Goal: Contribute content

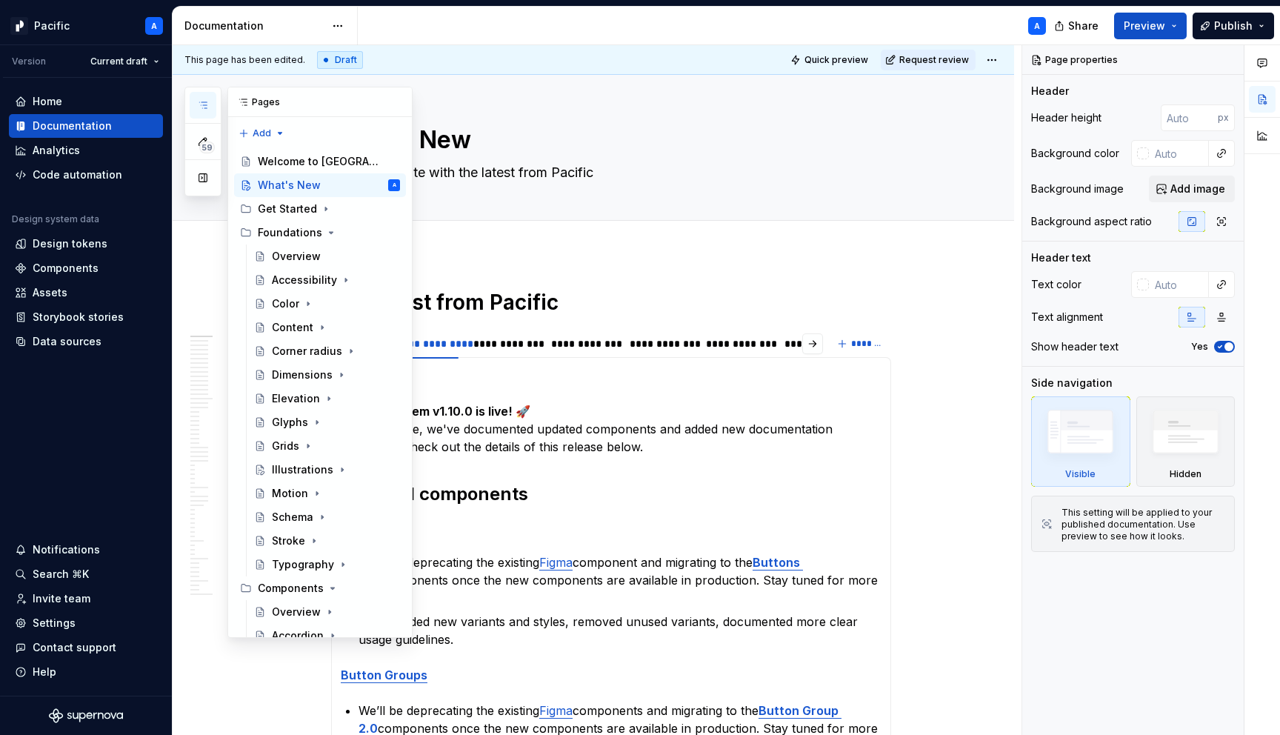
click at [199, 102] on icon "button" at bounding box center [203, 105] width 12 height 12
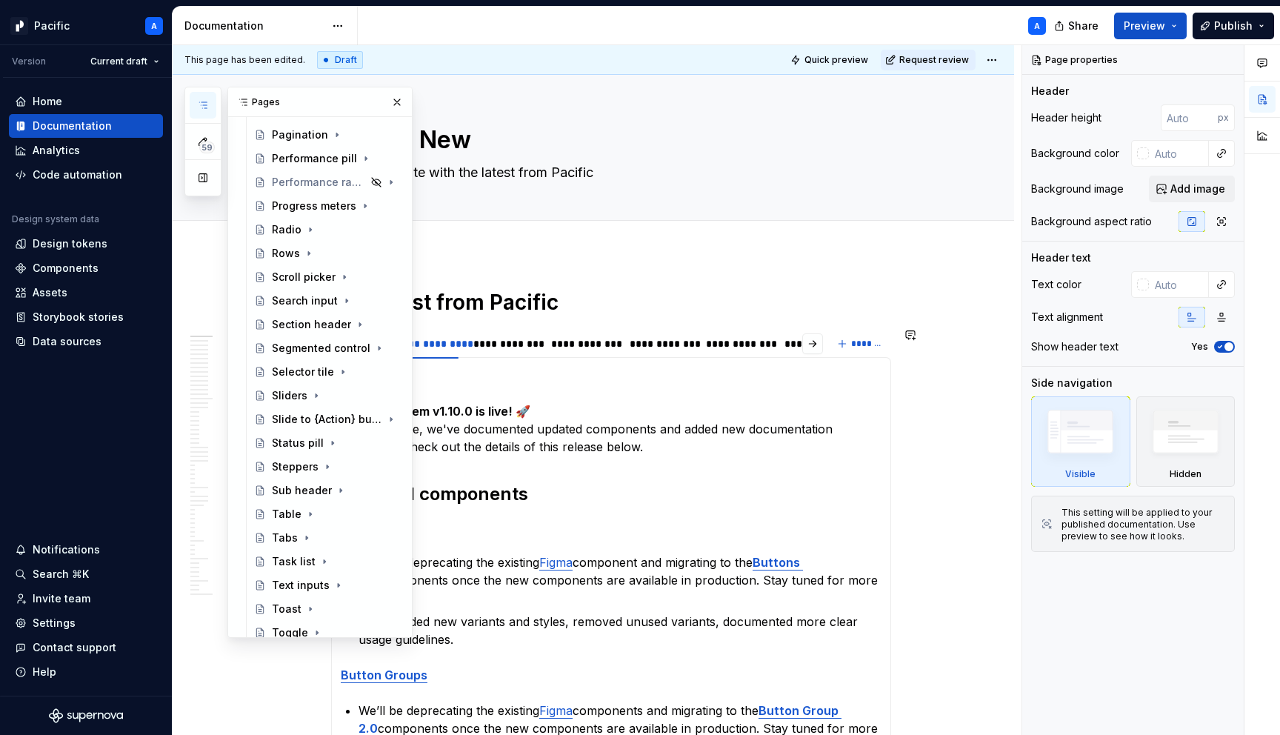
scroll to position [1223, 0]
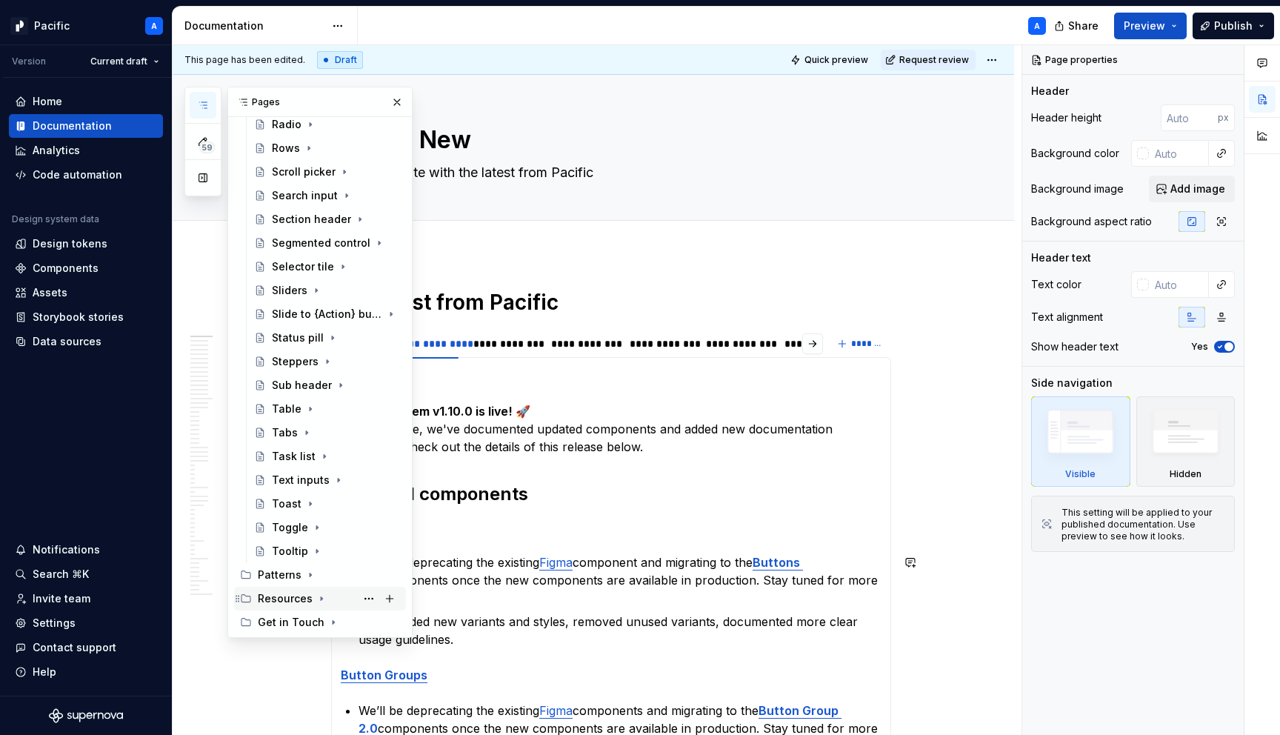
click at [321, 598] on icon "Page tree" at bounding box center [322, 599] width 12 height 12
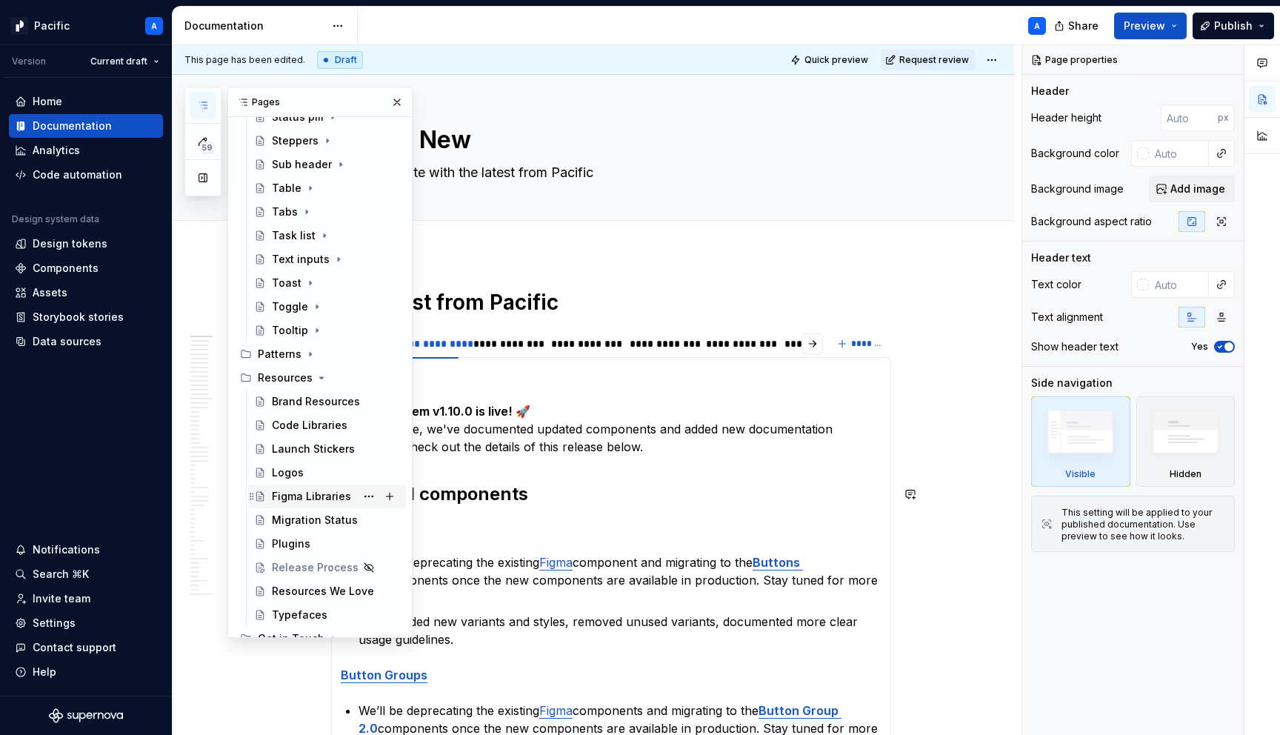
scroll to position [1460, 0]
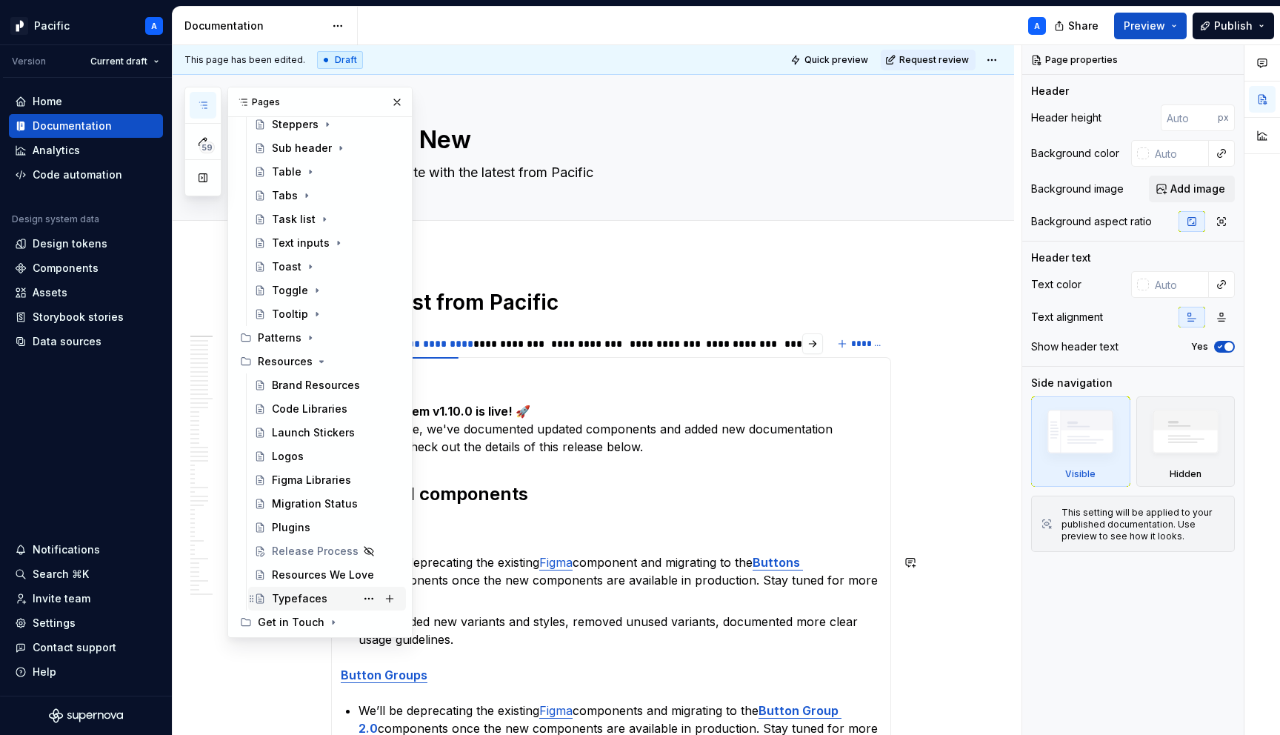
click at [296, 598] on div "Typefaces" at bounding box center [300, 598] width 56 height 15
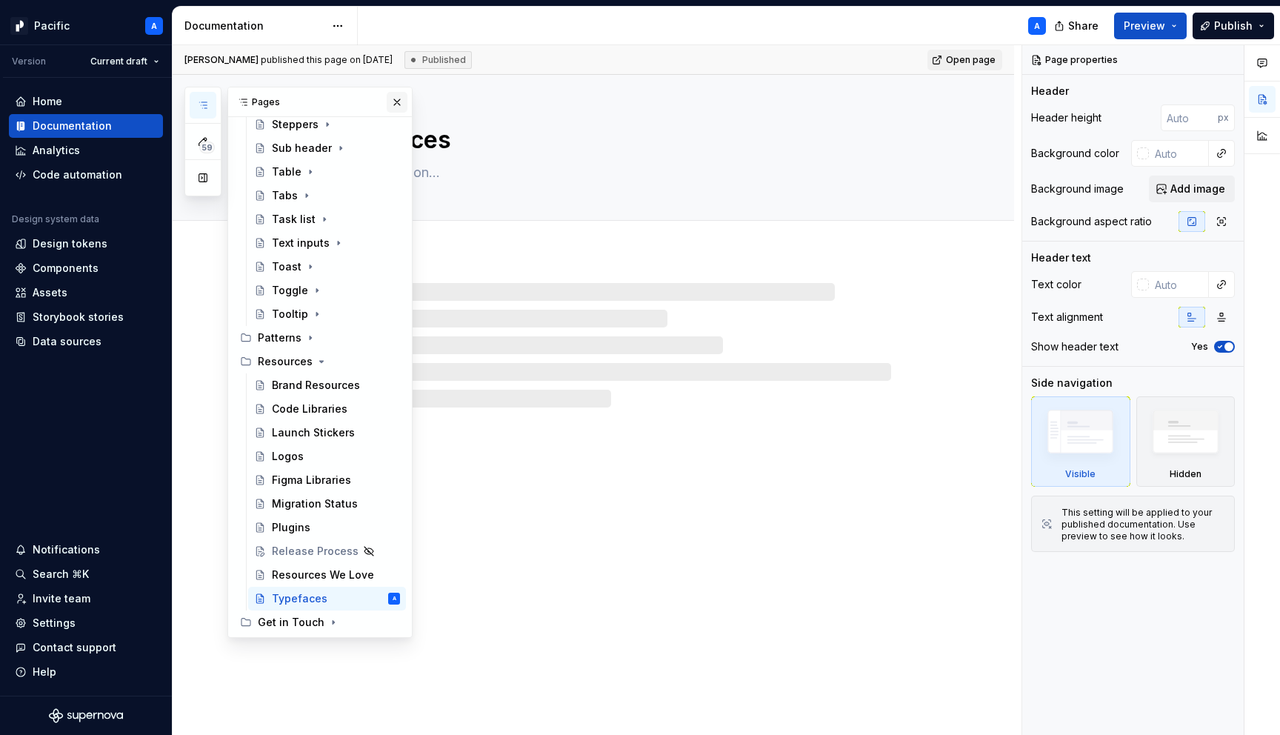
click at [396, 101] on button "button" at bounding box center [397, 102] width 21 height 21
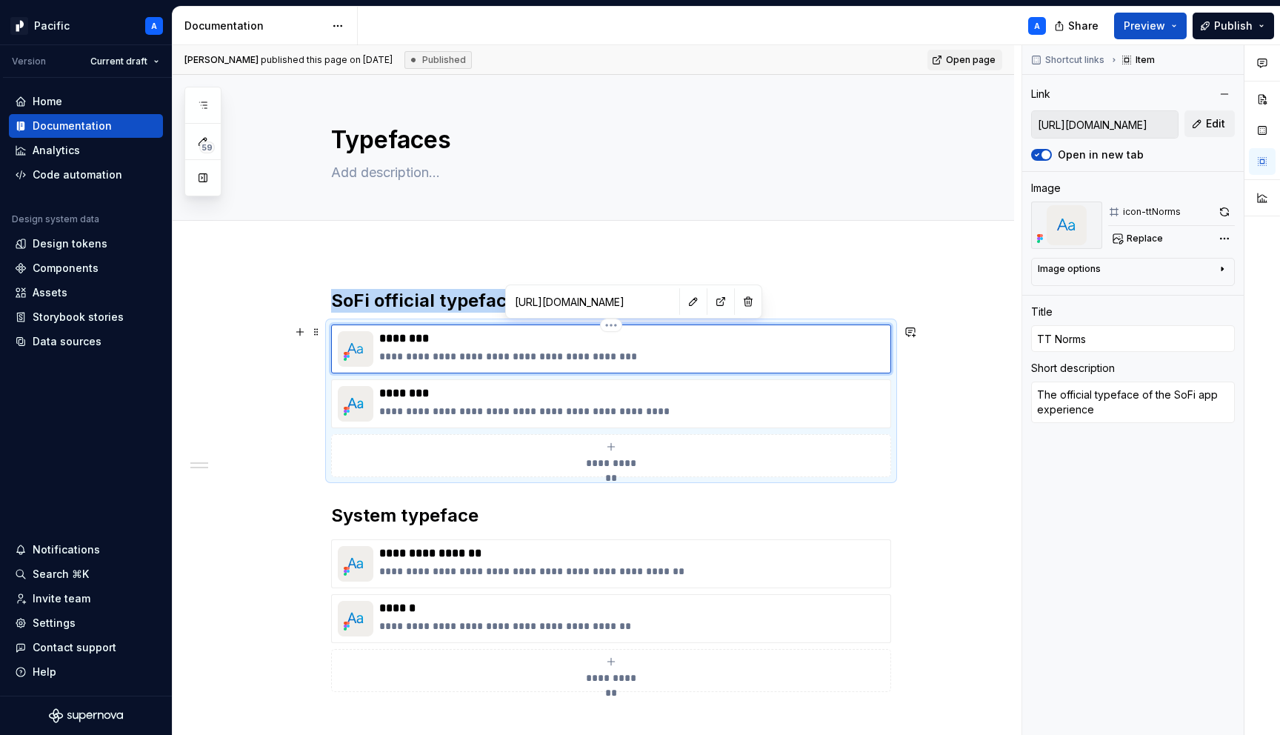
click at [359, 342] on img at bounding box center [356, 349] width 36 height 36
click at [683, 302] on button "button" at bounding box center [693, 301] width 21 height 21
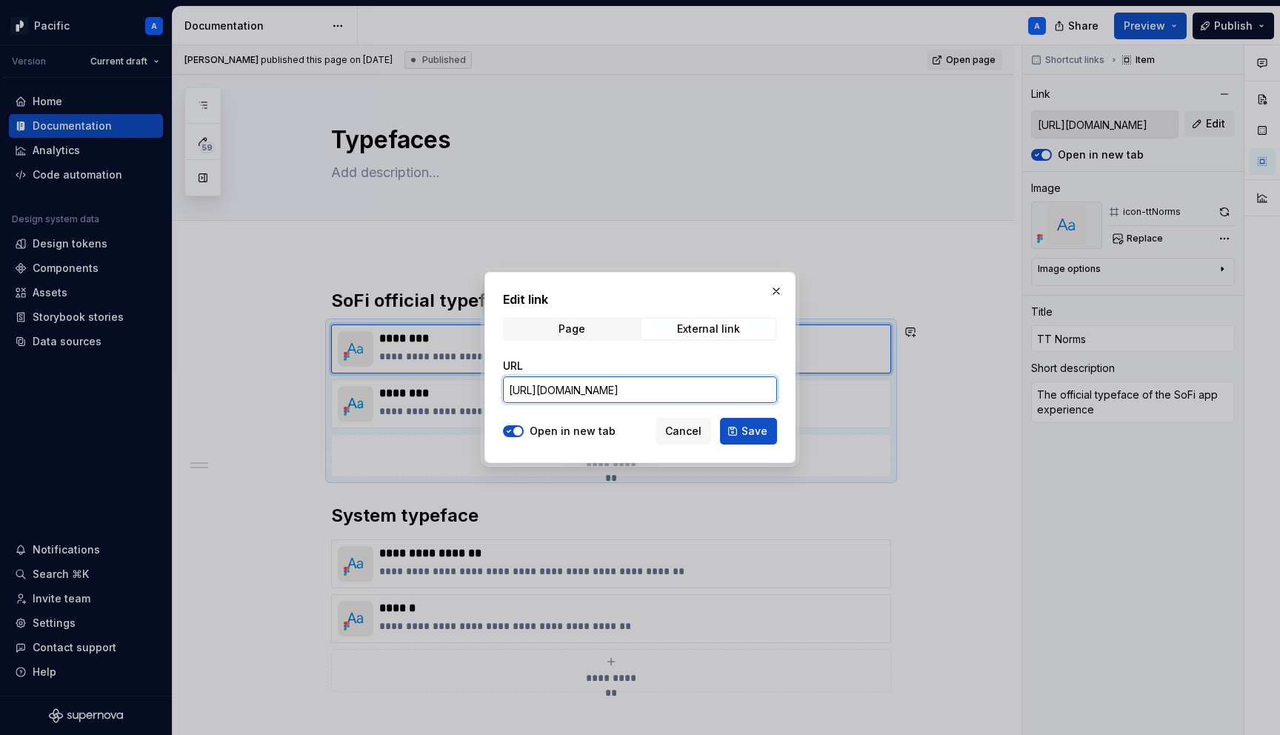
click at [675, 385] on input "[URL][DOMAIN_NAME]" at bounding box center [640, 389] width 274 height 27
click at [683, 426] on span "Cancel" at bounding box center [683, 431] width 36 height 15
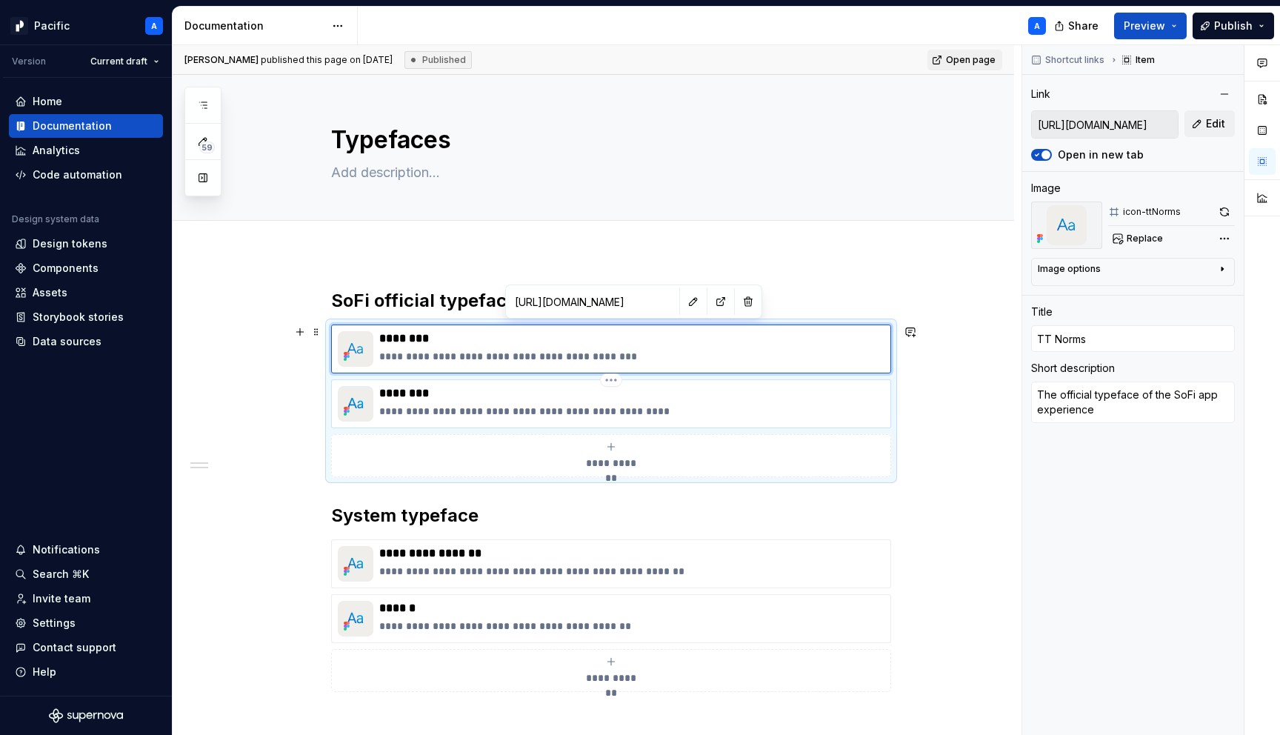
click at [414, 398] on p "********" at bounding box center [631, 393] width 505 height 15
type textarea "*"
type input "[URL][DOMAIN_NAME]"
type input "Larsseit"
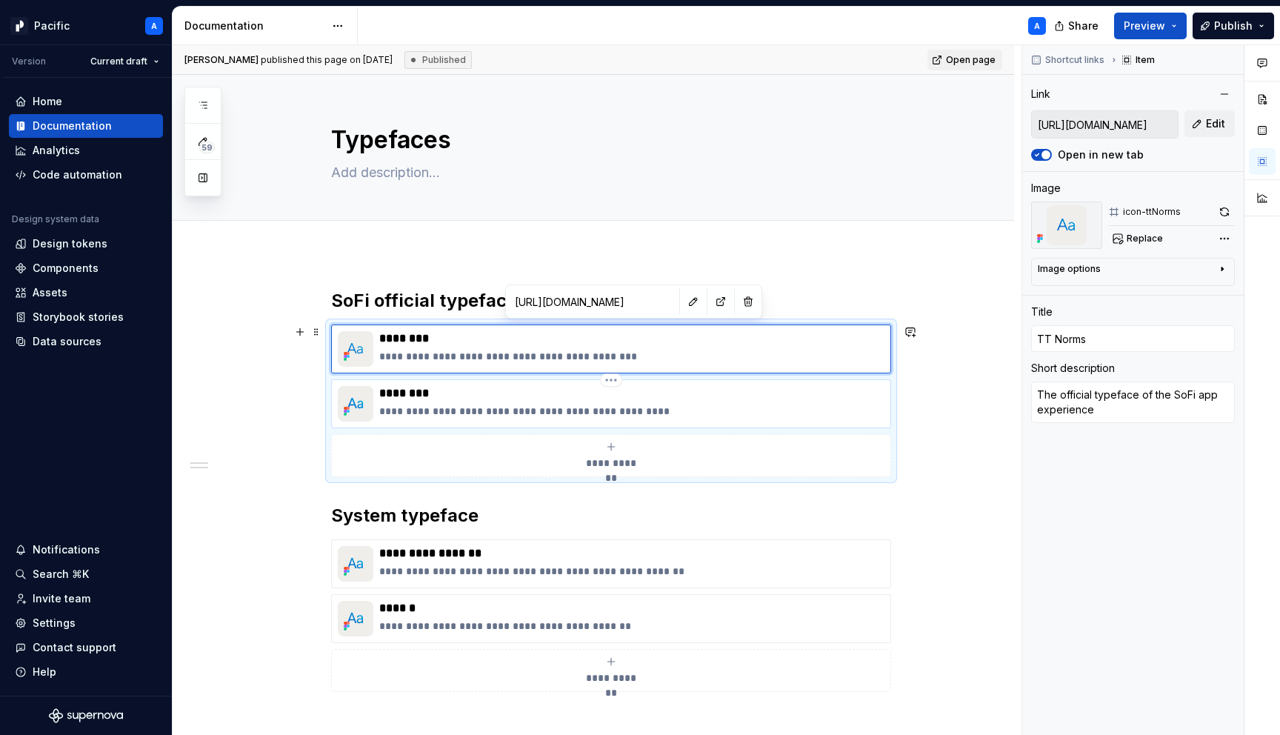
type textarea "The official typeface for all SoFi marketing materials"
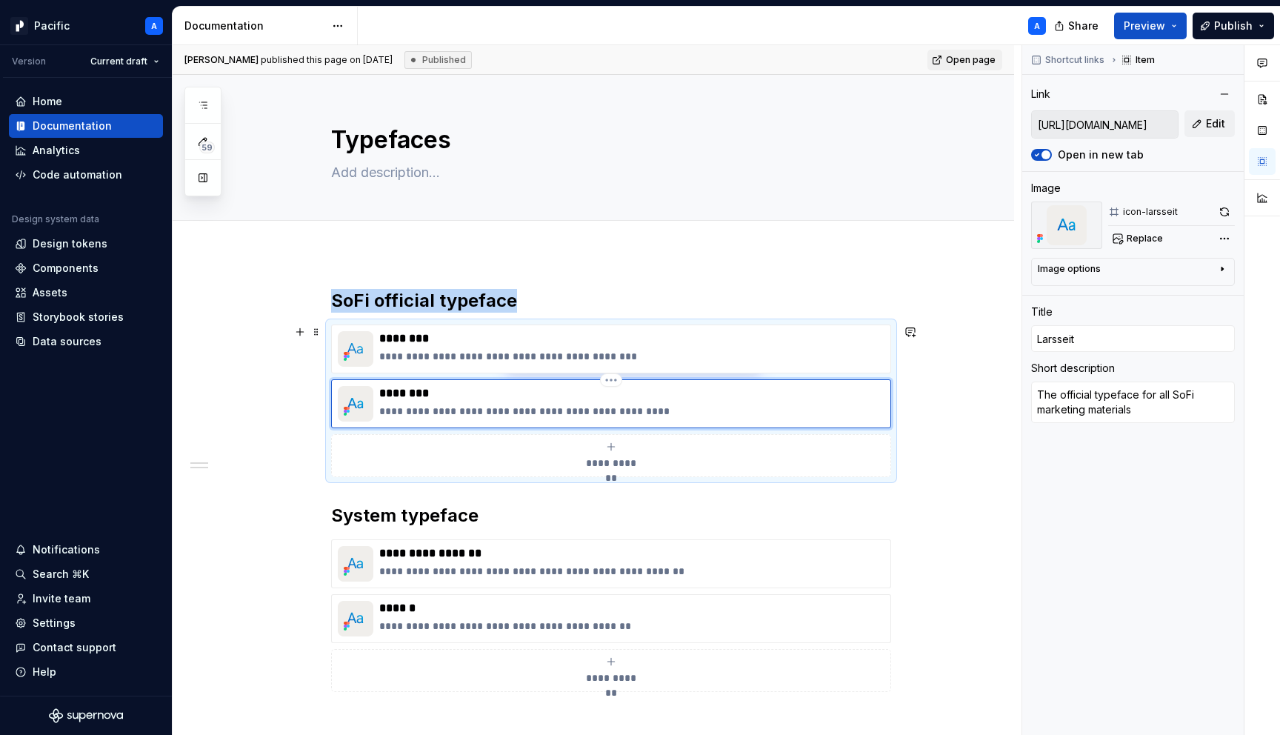
click at [368, 401] on img at bounding box center [356, 404] width 36 height 36
click at [370, 390] on img at bounding box center [356, 404] width 36 height 36
click at [413, 358] on p "**********" at bounding box center [631, 356] width 505 height 15
type textarea "*"
type input "[URL][DOMAIN_NAME]"
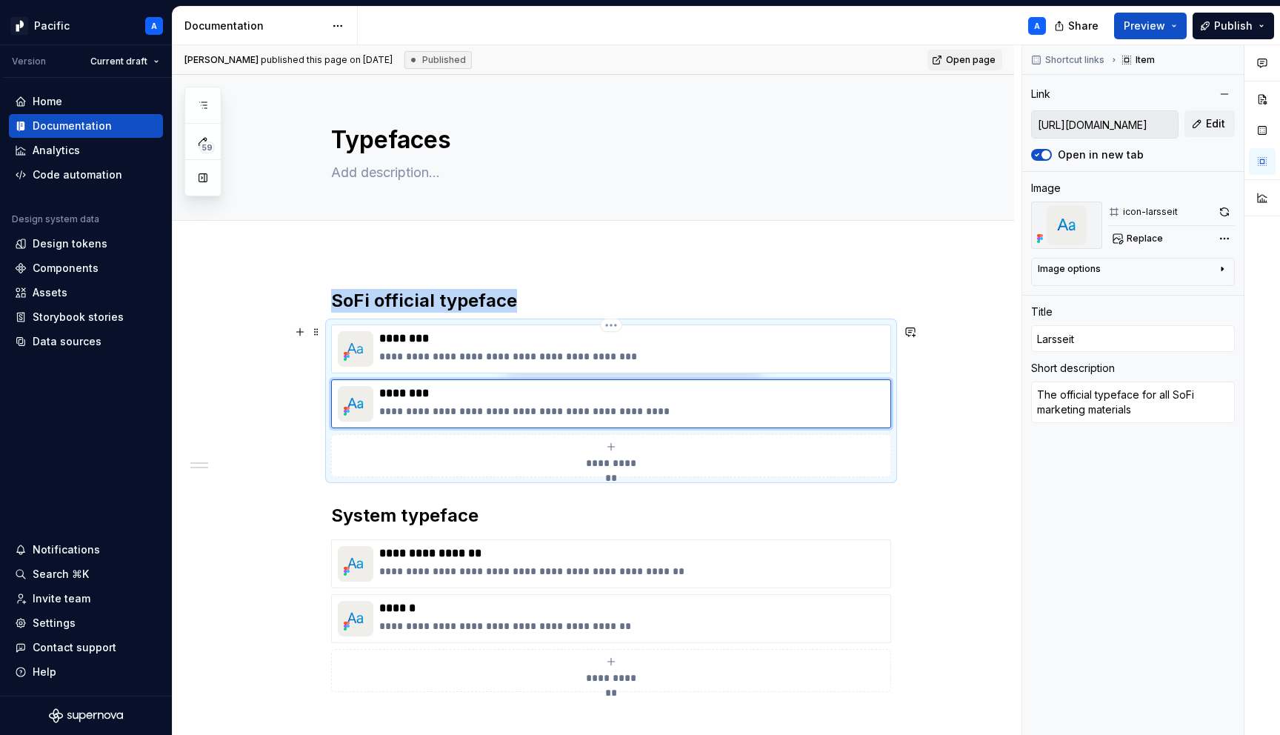
type input "[URL][DOMAIN_NAME]"
type input "TT Norms"
type textarea "The official typeface of the SoFi app experience"
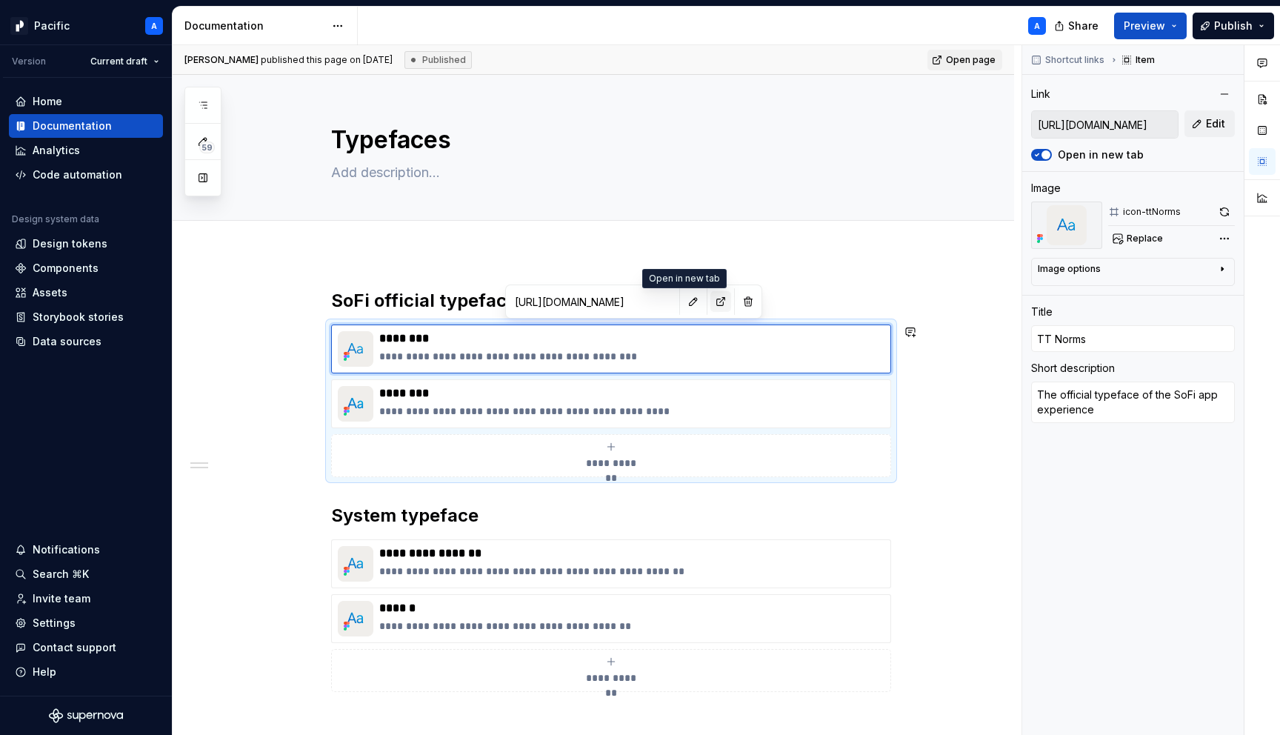
click at [711, 308] on button "button" at bounding box center [721, 301] width 21 height 21
type textarea "*"
type input "[URL][DOMAIN_NAME]"
type textarea "*"
type input "[URL][DOMAIN_NAME]"
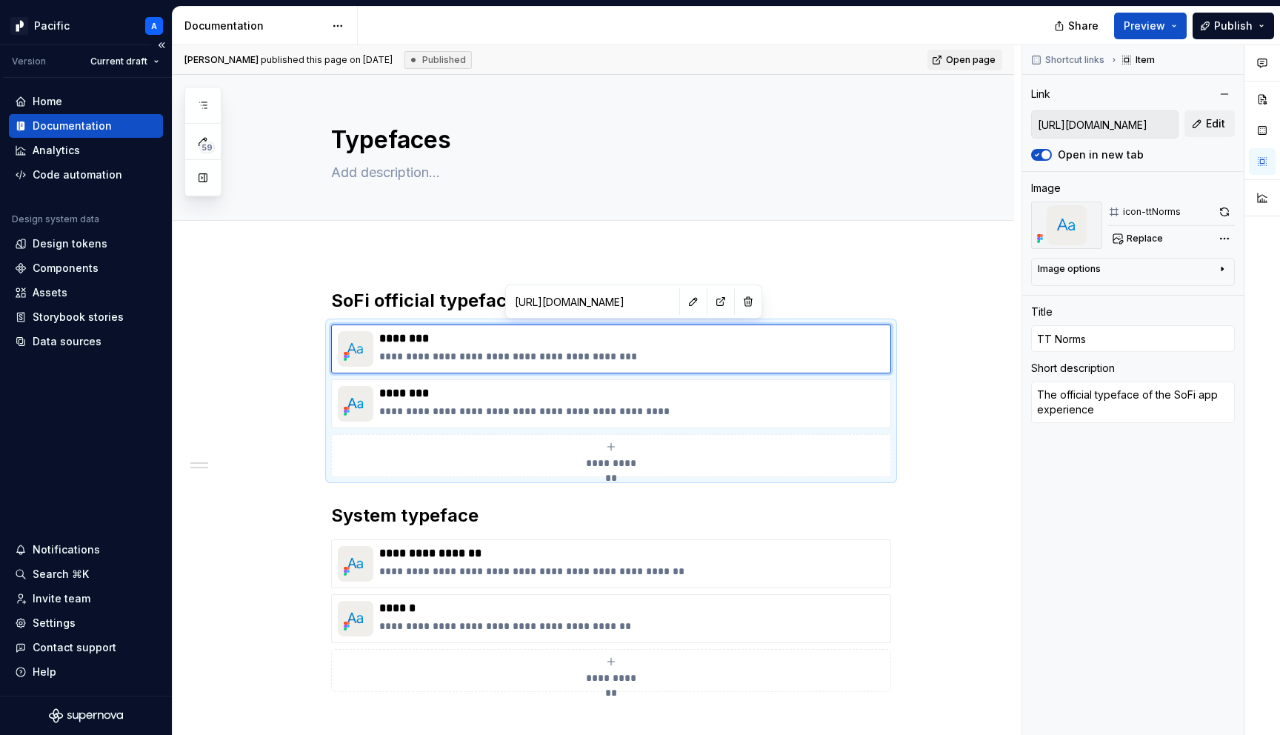
type textarea "*"
type input "[URL][DOMAIN_NAME]"
type textarea "*"
type input "[URL][DOMAIN_NAME]"
type textarea "*"
